Goal: Information Seeking & Learning: Learn about a topic

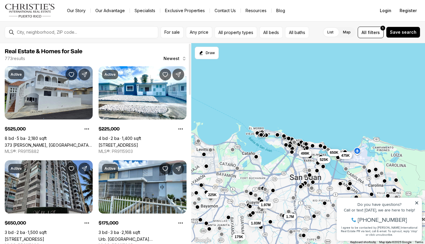
click at [78, 26] on div at bounding box center [81, 32] width 153 height 12
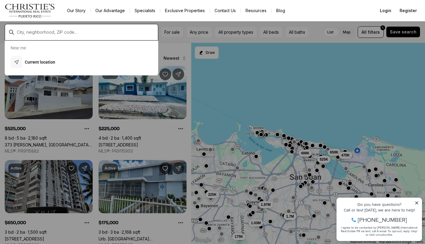
click at [73, 30] on input "text" at bounding box center [86, 32] width 139 height 5
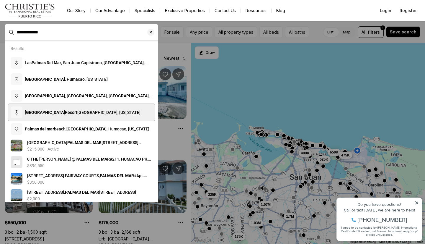
click at [77, 115] on span "[GEOGRAPHIC_DATA], [GEOGRAPHIC_DATA], [US_STATE]" at bounding box center [83, 112] width 116 height 5
type input "**********"
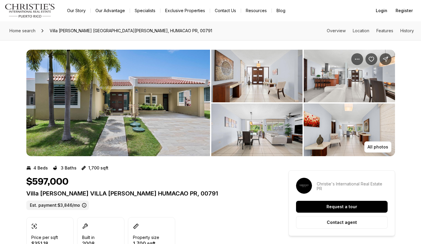
click at [151, 89] on img "View image gallery" at bounding box center [118, 103] width 184 height 106
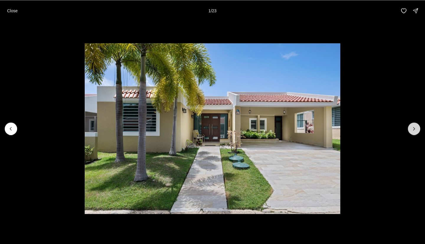
click at [414, 127] on icon "Next slide" at bounding box center [414, 128] width 1 height 3
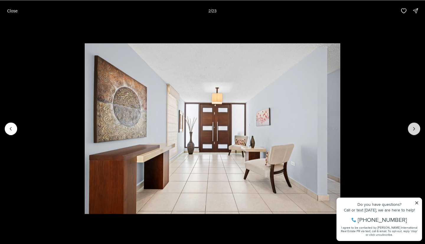
click at [414, 127] on icon "Next slide" at bounding box center [414, 128] width 1 height 3
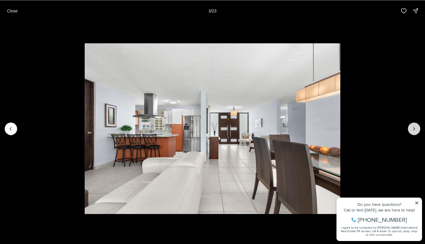
click at [414, 127] on icon "Next slide" at bounding box center [414, 128] width 1 height 3
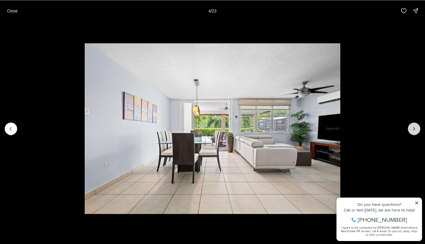
click at [414, 127] on icon "Next slide" at bounding box center [414, 128] width 1 height 3
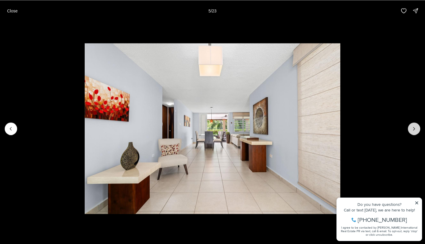
click at [414, 127] on icon "Next slide" at bounding box center [414, 128] width 1 height 3
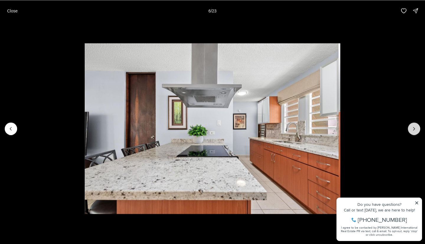
click at [414, 127] on icon "Next slide" at bounding box center [414, 128] width 1 height 3
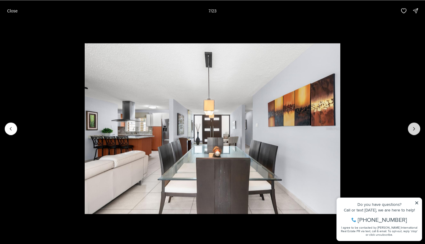
click at [414, 127] on icon "Next slide" at bounding box center [414, 128] width 1 height 3
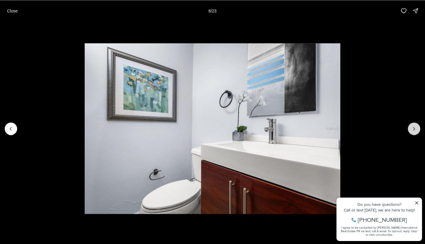
click at [414, 127] on icon "Next slide" at bounding box center [414, 128] width 1 height 3
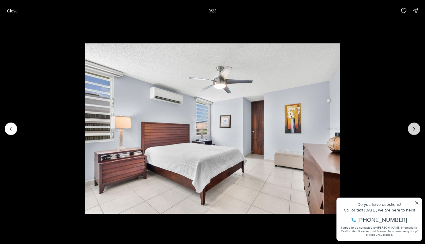
click at [414, 127] on icon "Next slide" at bounding box center [414, 128] width 1 height 3
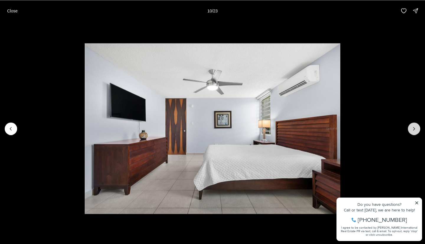
click at [414, 127] on icon "Next slide" at bounding box center [414, 128] width 1 height 3
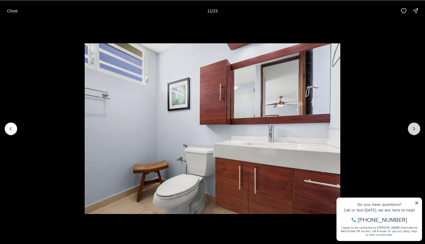
click at [414, 127] on icon "Next slide" at bounding box center [414, 128] width 1 height 3
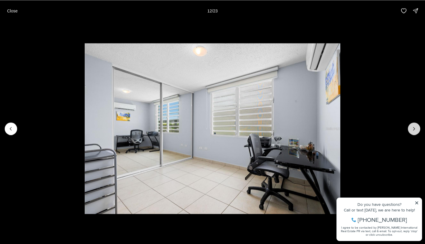
click at [414, 127] on icon "Next slide" at bounding box center [414, 128] width 1 height 3
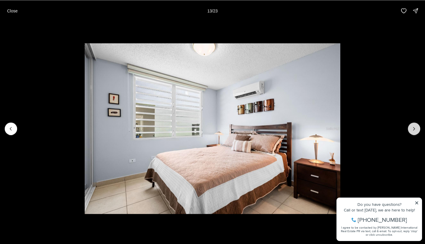
click at [414, 127] on icon "Next slide" at bounding box center [414, 128] width 1 height 3
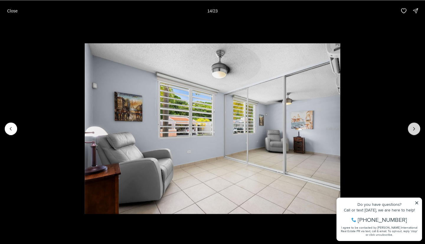
click at [414, 127] on icon "Next slide" at bounding box center [414, 128] width 1 height 3
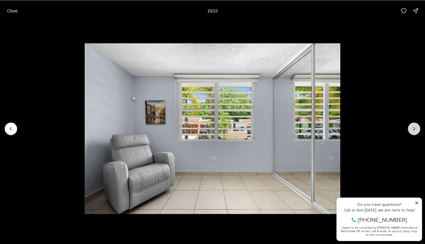
click at [414, 127] on icon "Next slide" at bounding box center [414, 128] width 1 height 3
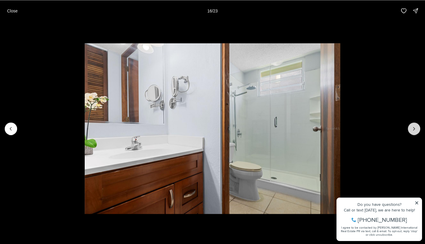
click at [414, 127] on icon "Next slide" at bounding box center [414, 128] width 1 height 3
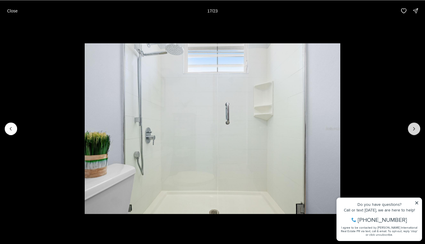
click at [414, 127] on icon "Next slide" at bounding box center [414, 128] width 6 height 6
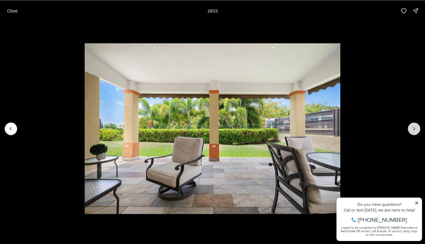
click at [416, 125] on button "Next slide" at bounding box center [414, 128] width 12 height 12
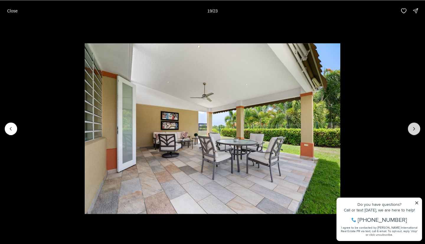
click at [416, 125] on button "Next slide" at bounding box center [414, 128] width 12 height 12
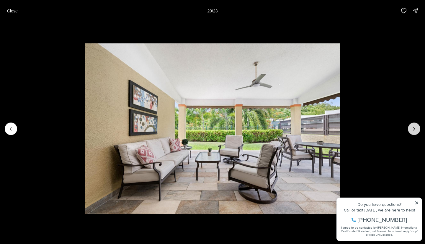
click at [416, 125] on button "Next slide" at bounding box center [414, 128] width 12 height 12
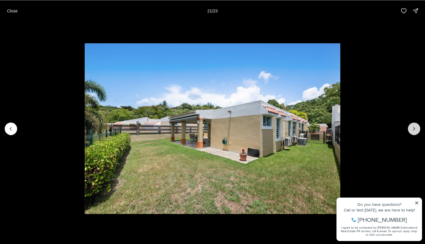
click at [416, 125] on button "Next slide" at bounding box center [414, 128] width 12 height 12
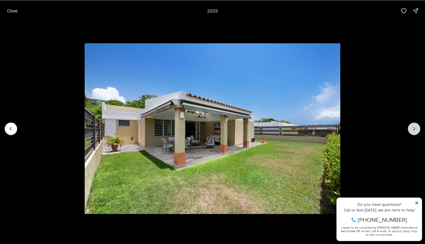
click at [416, 125] on button "Next slide" at bounding box center [414, 128] width 12 height 12
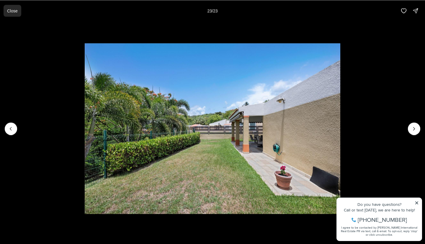
click at [17, 10] on p "Close" at bounding box center [12, 10] width 11 height 5
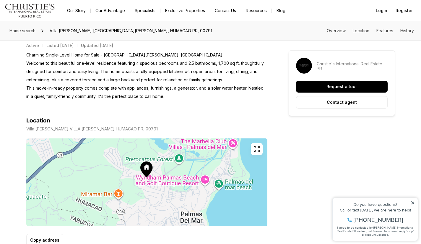
scroll to position [325, 0]
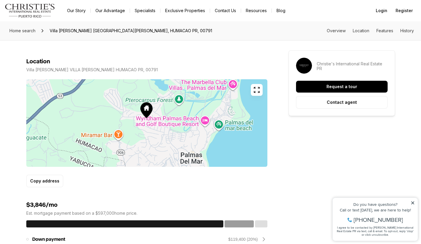
click at [261, 89] on button "button" at bounding box center [257, 90] width 12 height 12
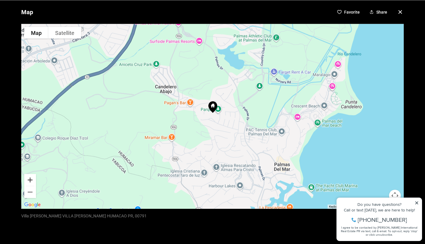
click at [27, 179] on button "Zoom in" at bounding box center [30, 180] width 12 height 12
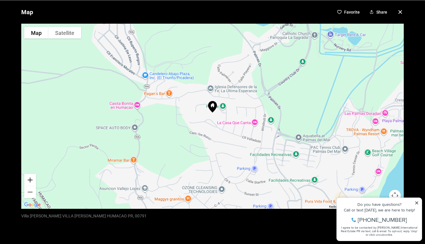
click at [27, 179] on button "Zoom in" at bounding box center [30, 180] width 12 height 12
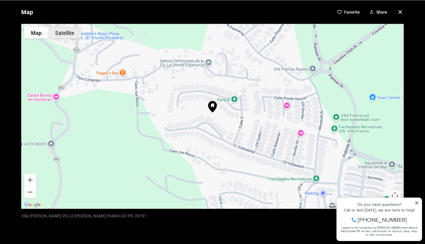
click at [71, 30] on button "Satellite" at bounding box center [64, 33] width 33 height 12
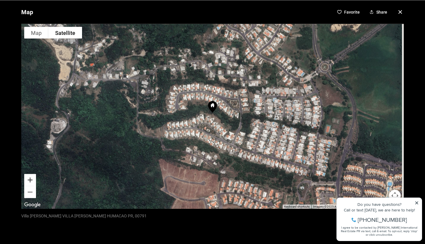
click at [29, 176] on button "Zoom in" at bounding box center [30, 180] width 12 height 12
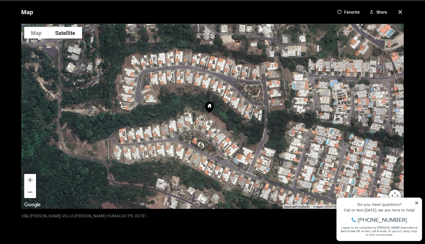
drag, startPoint x: 327, startPoint y: 123, endPoint x: 323, endPoint y: 123, distance: 4.4
click at [323, 123] on div at bounding box center [212, 116] width 383 height 184
click at [29, 177] on button "Zoom in" at bounding box center [30, 180] width 12 height 12
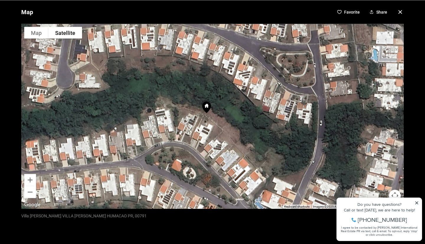
click at [397, 10] on icon "button" at bounding box center [400, 11] width 7 height 7
